Goal: Information Seeking & Learning: Learn about a topic

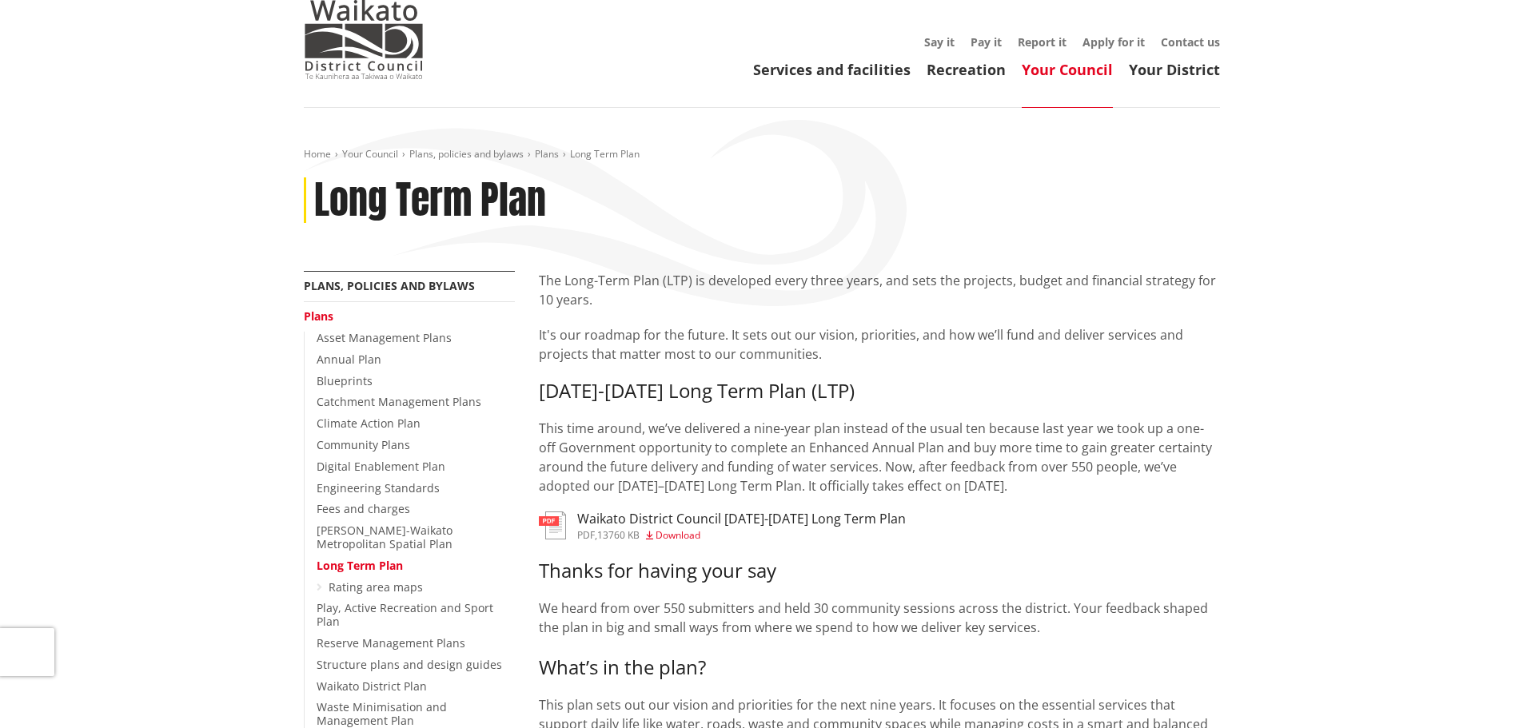
scroll to position [80, 0]
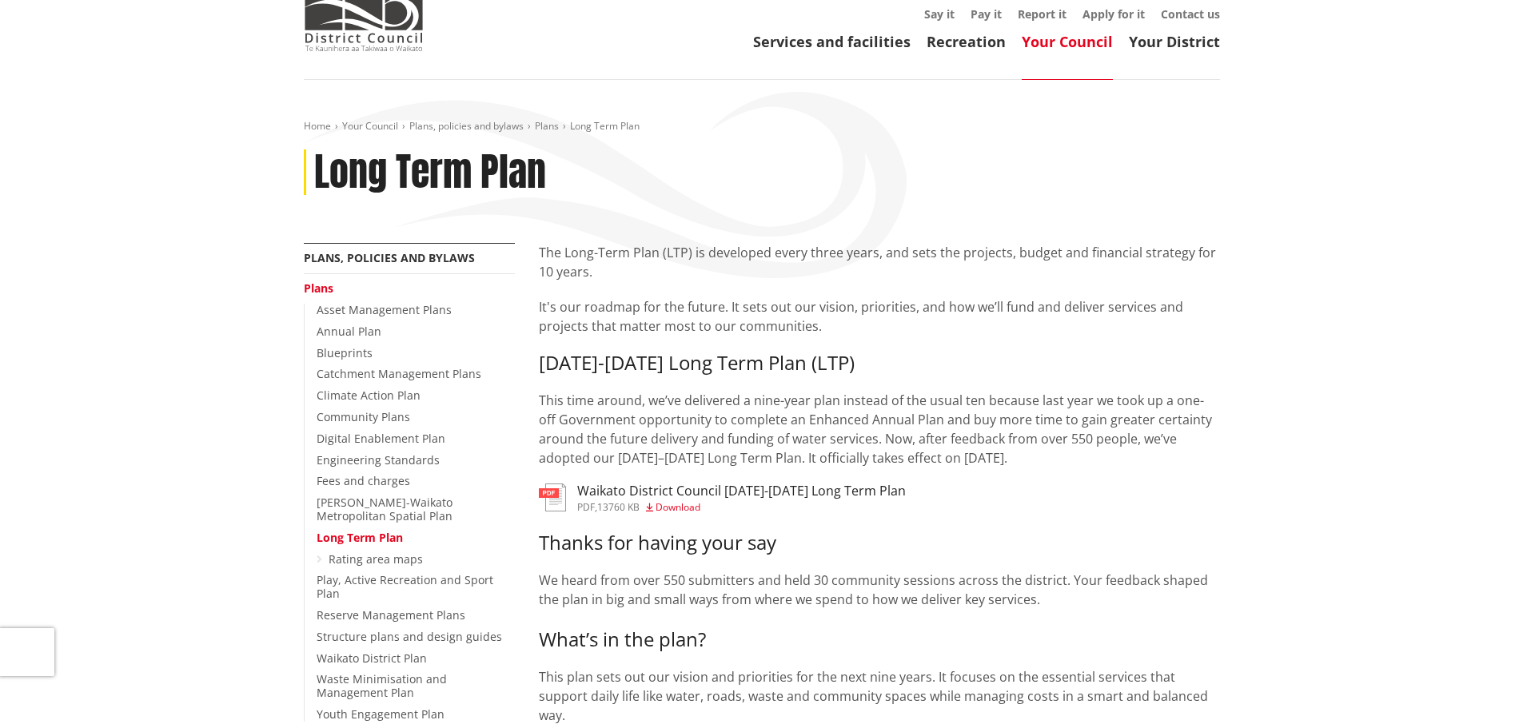
click at [812, 485] on h3 "Waikato District Council [DATE]-[DATE] Long Term Plan" at bounding box center [741, 491] width 329 height 15
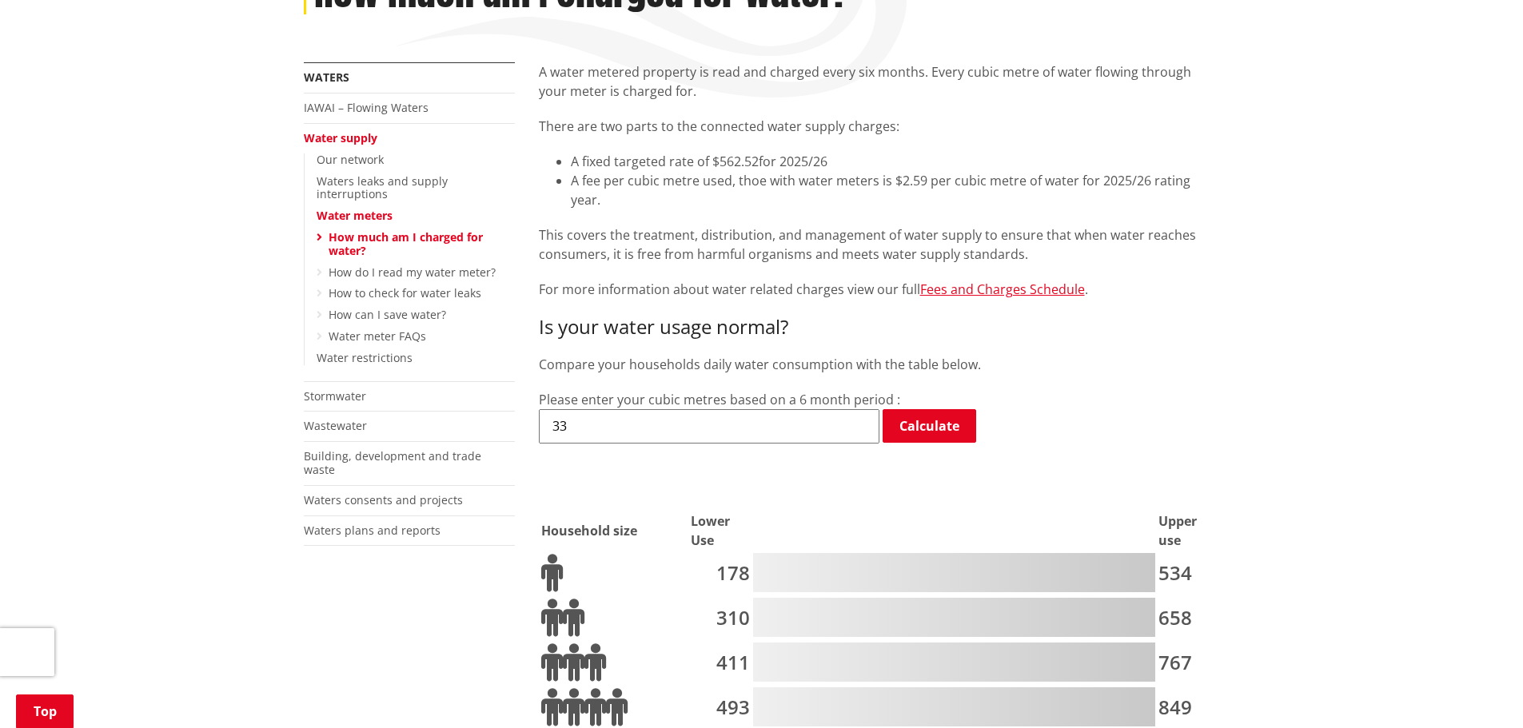
scroll to position [169, 0]
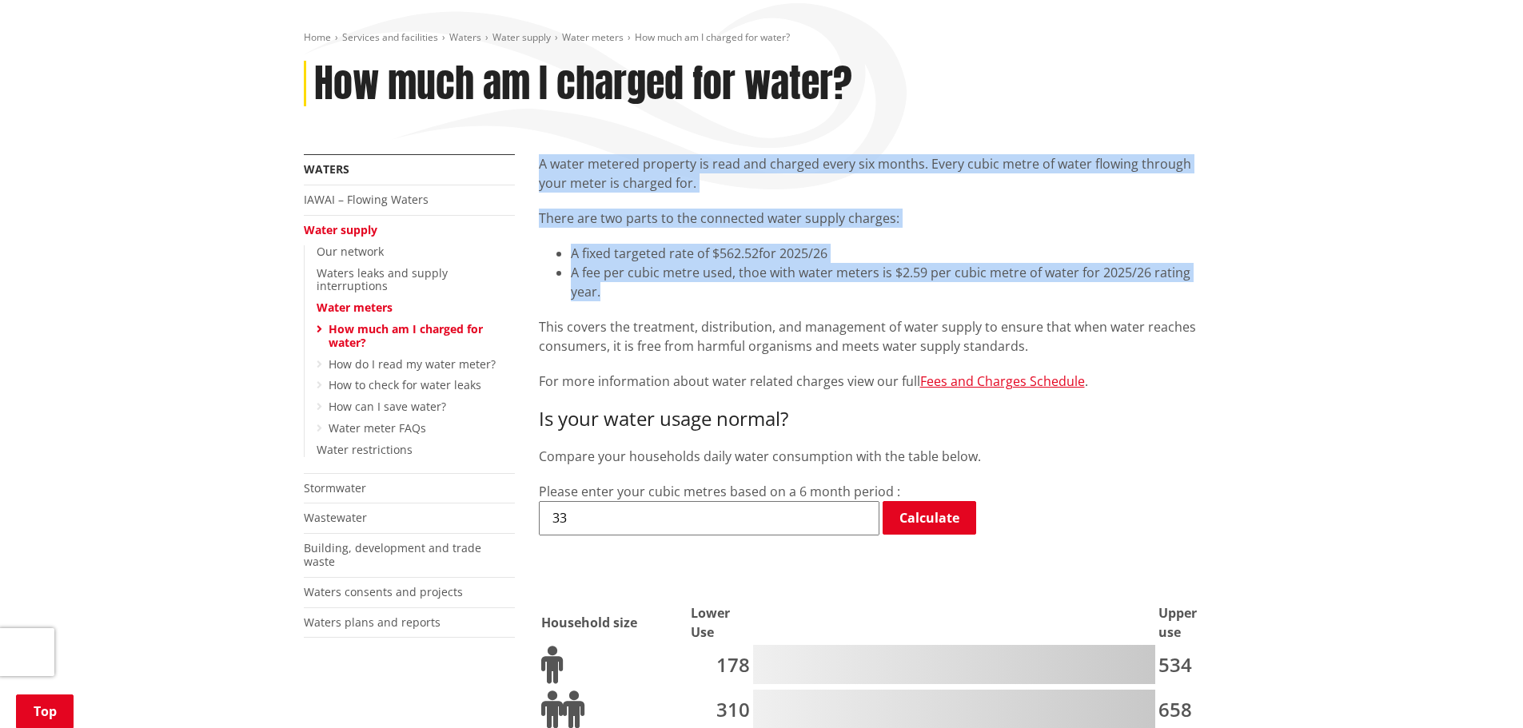
drag, startPoint x: 540, startPoint y: 159, endPoint x: 1237, endPoint y: 277, distance: 707.1
copy div "A water metered property is read and charged every six months. Every cubic metr…"
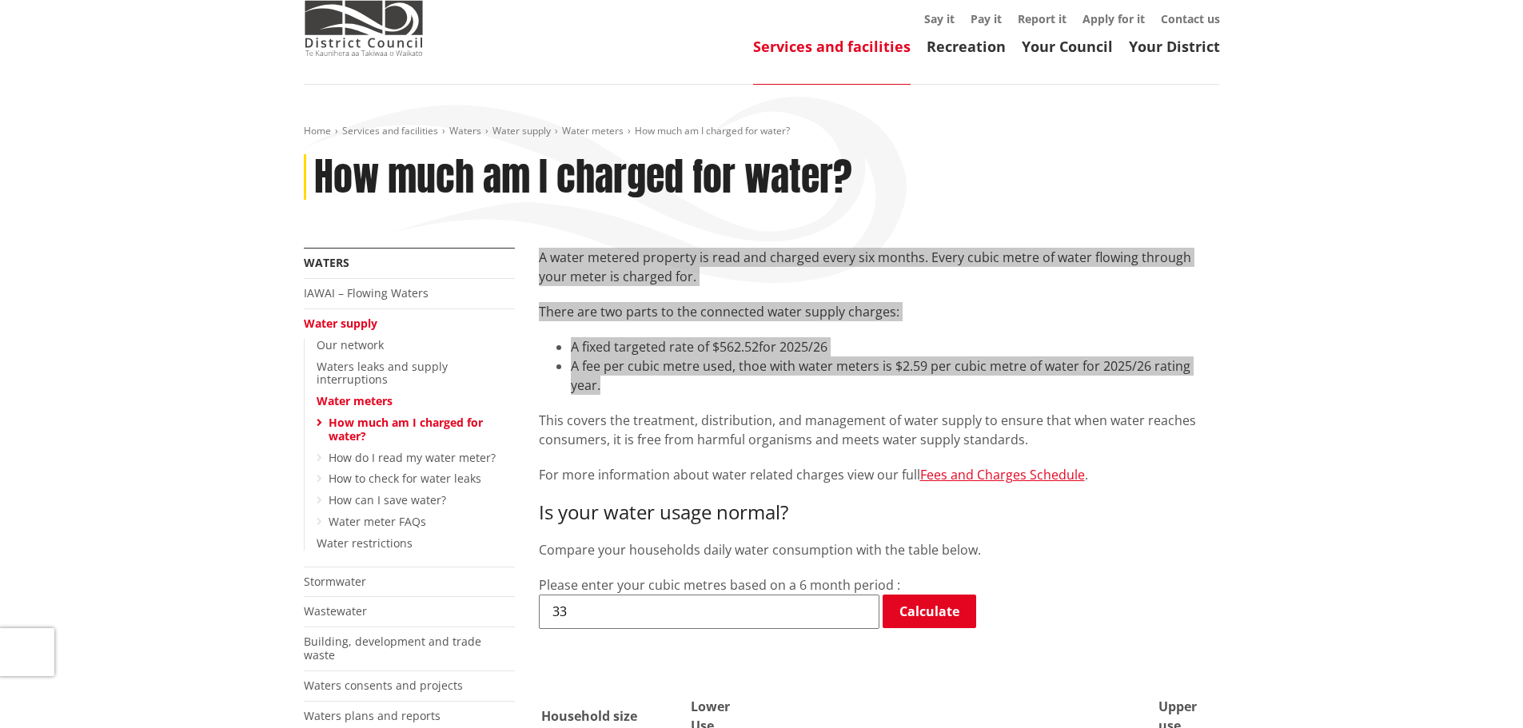
scroll to position [0, 0]
